Goal: Task Accomplishment & Management: Complete application form

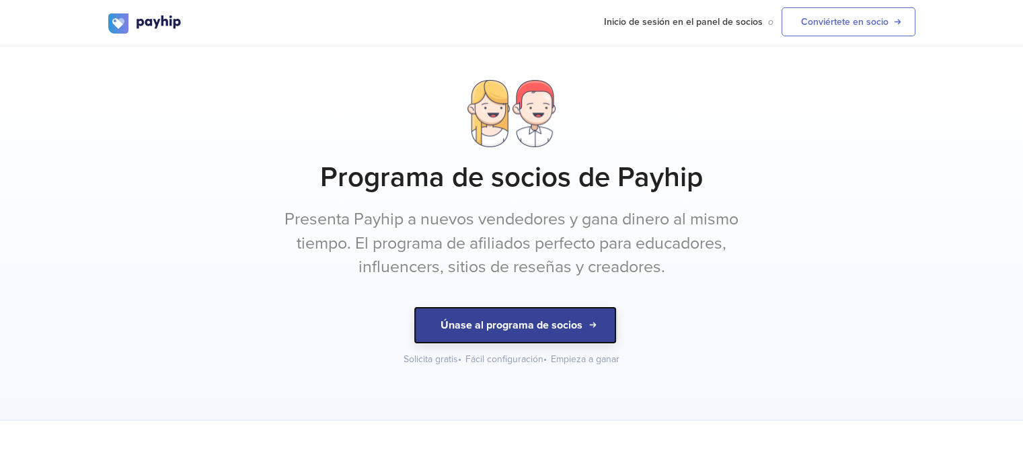
click at [492, 326] on font "Únase al programa de socios" at bounding box center [511, 325] width 142 height 13
click at [482, 319] on font "Únase al programa de socios" at bounding box center [511, 325] width 142 height 13
